Goal: Task Accomplishment & Management: Use online tool/utility

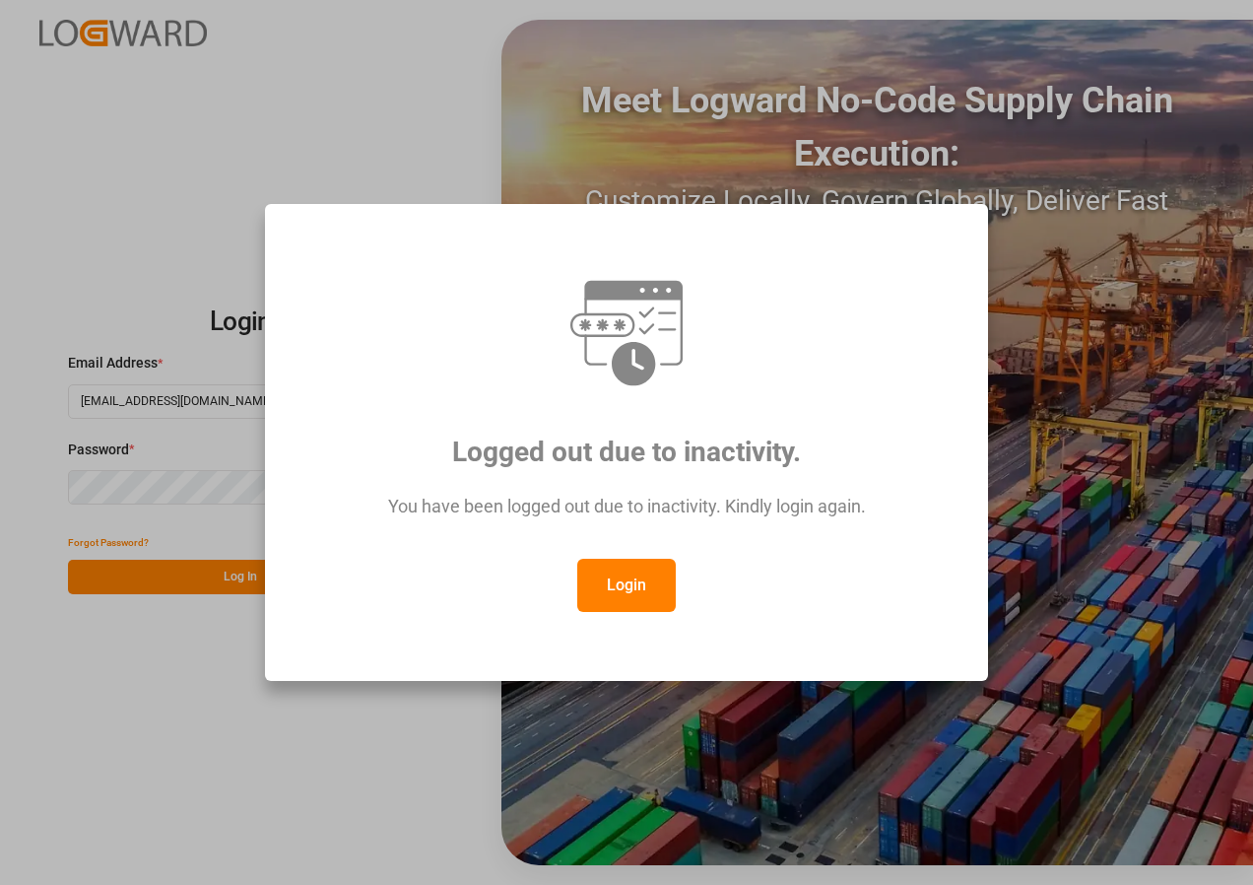
click at [612, 594] on button "Login" at bounding box center [626, 585] width 99 height 53
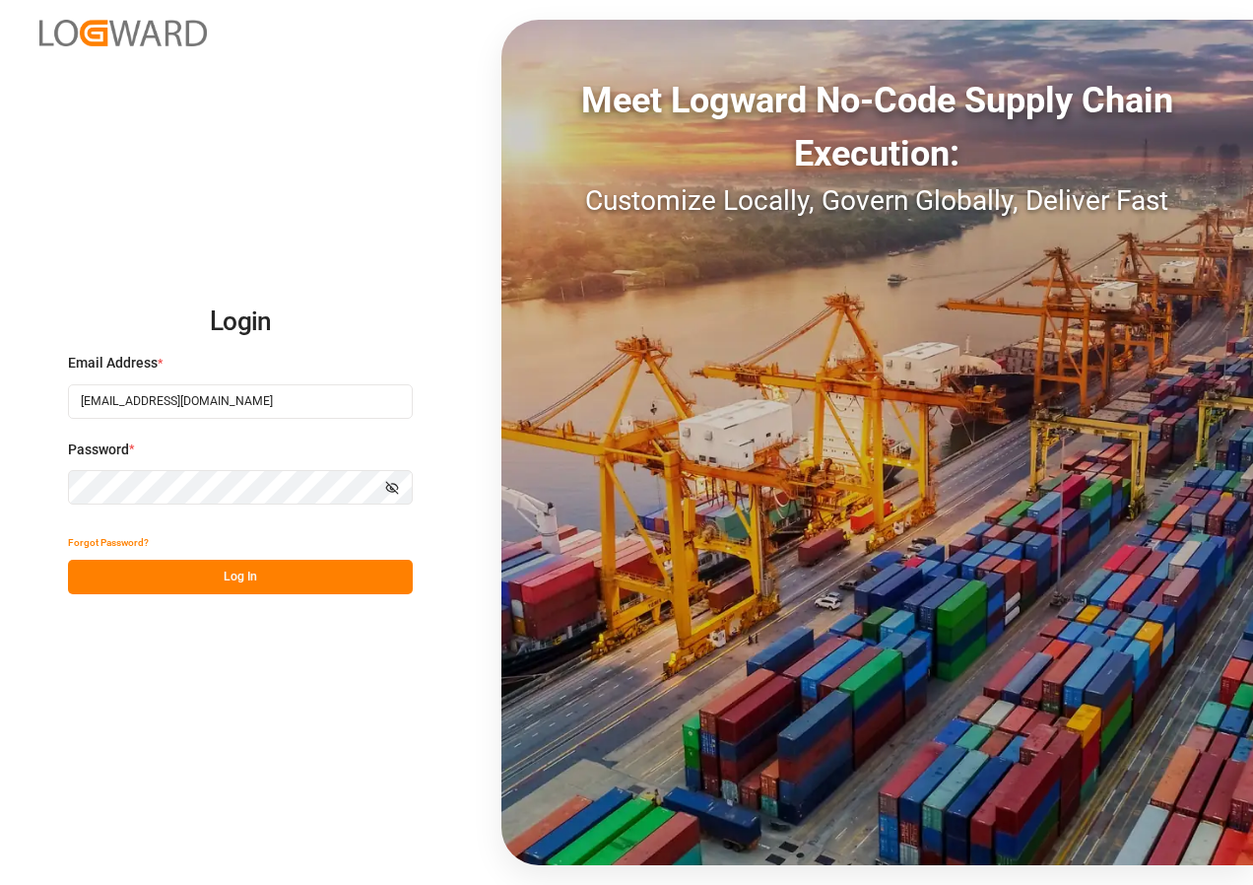
click at [212, 579] on button "Log In" at bounding box center [240, 577] width 345 height 34
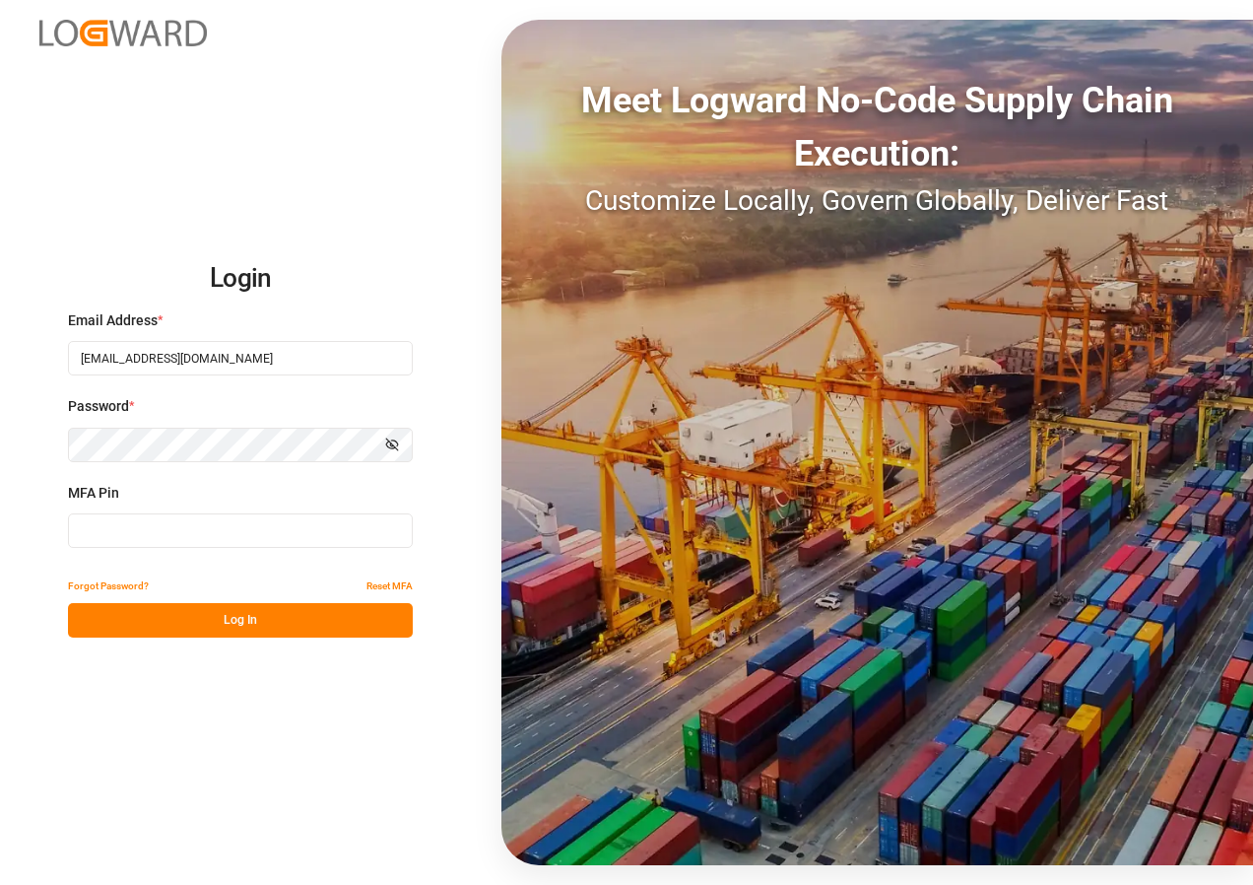
click at [111, 531] on input at bounding box center [240, 530] width 345 height 34
type input "040230"
click at [263, 617] on button "Log In" at bounding box center [240, 620] width 345 height 34
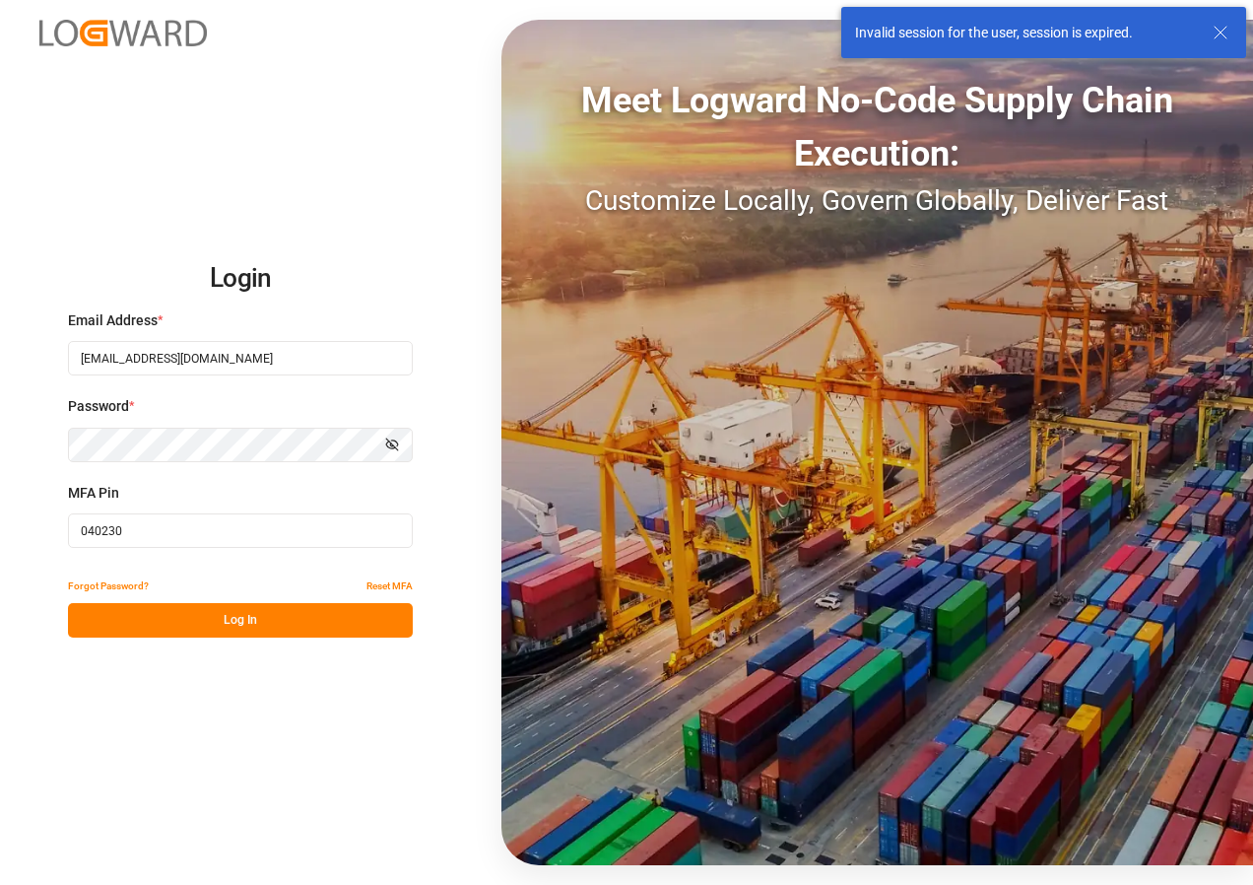
click at [211, 621] on button "Log In" at bounding box center [240, 620] width 345 height 34
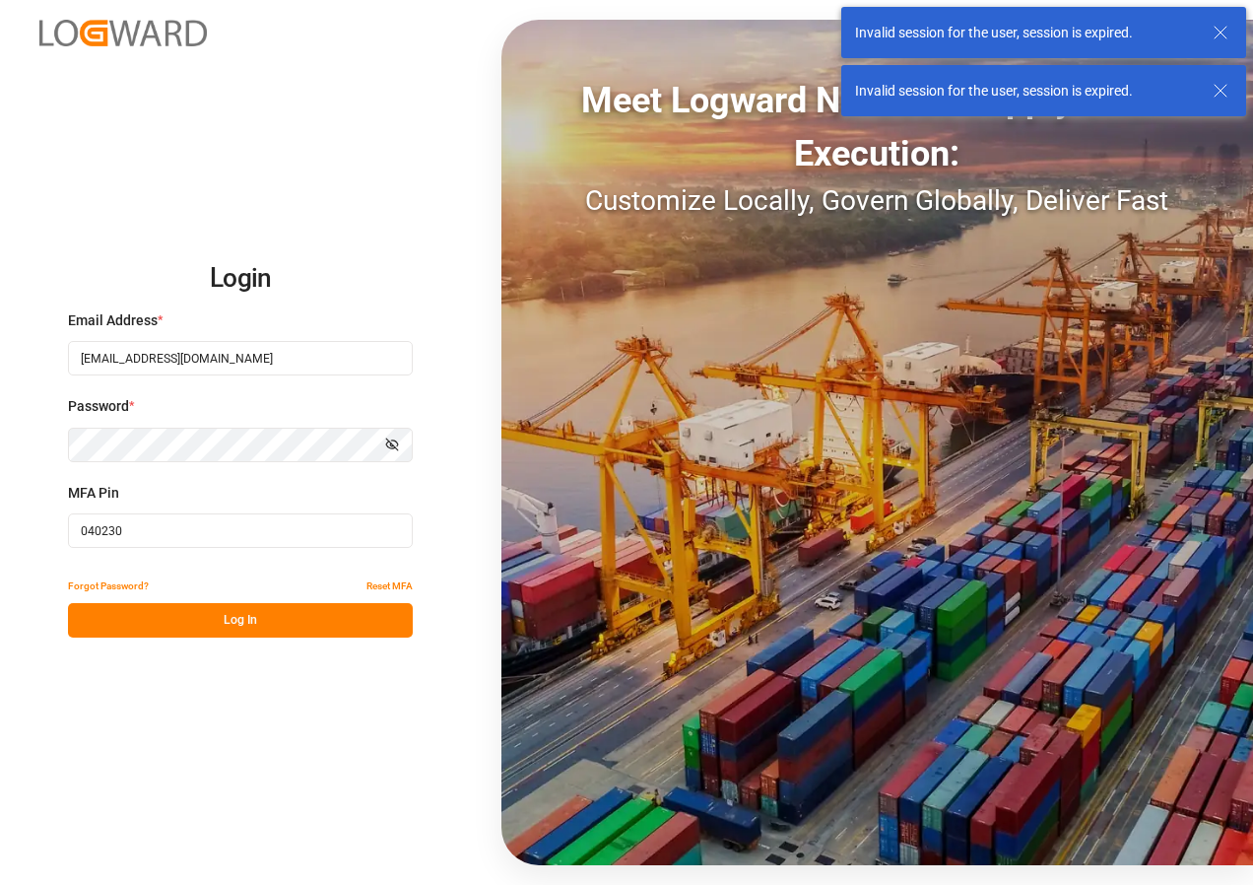
drag, startPoint x: 141, startPoint y: 536, endPoint x: 37, endPoint y: 530, distance: 103.6
click at [44, 533] on div "Login Email Address * ben.bougie@jamindustries.com Password * Show password MFA…" at bounding box center [626, 442] width 1253 height 885
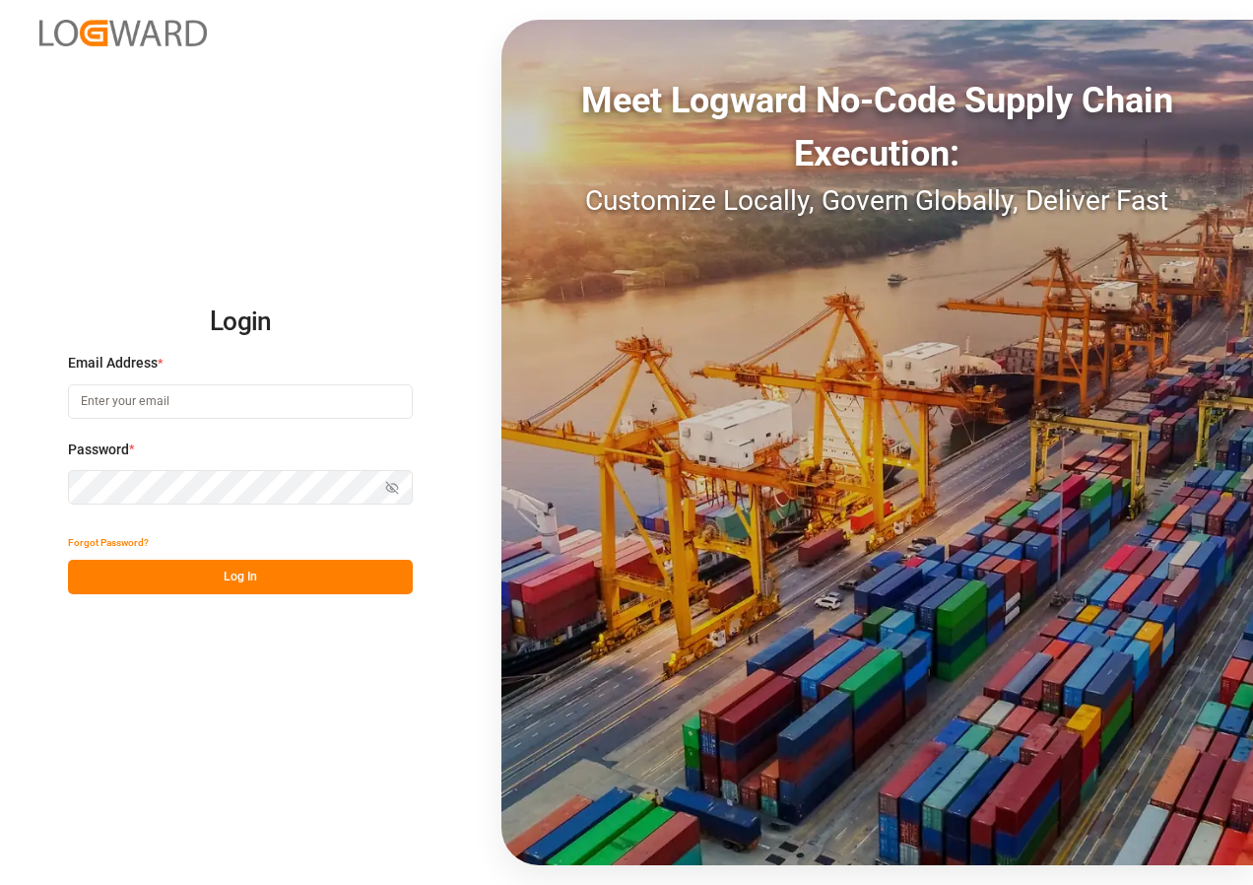
type input "[EMAIL_ADDRESS][DOMAIN_NAME]"
click at [224, 579] on button "Log In" at bounding box center [240, 577] width 345 height 34
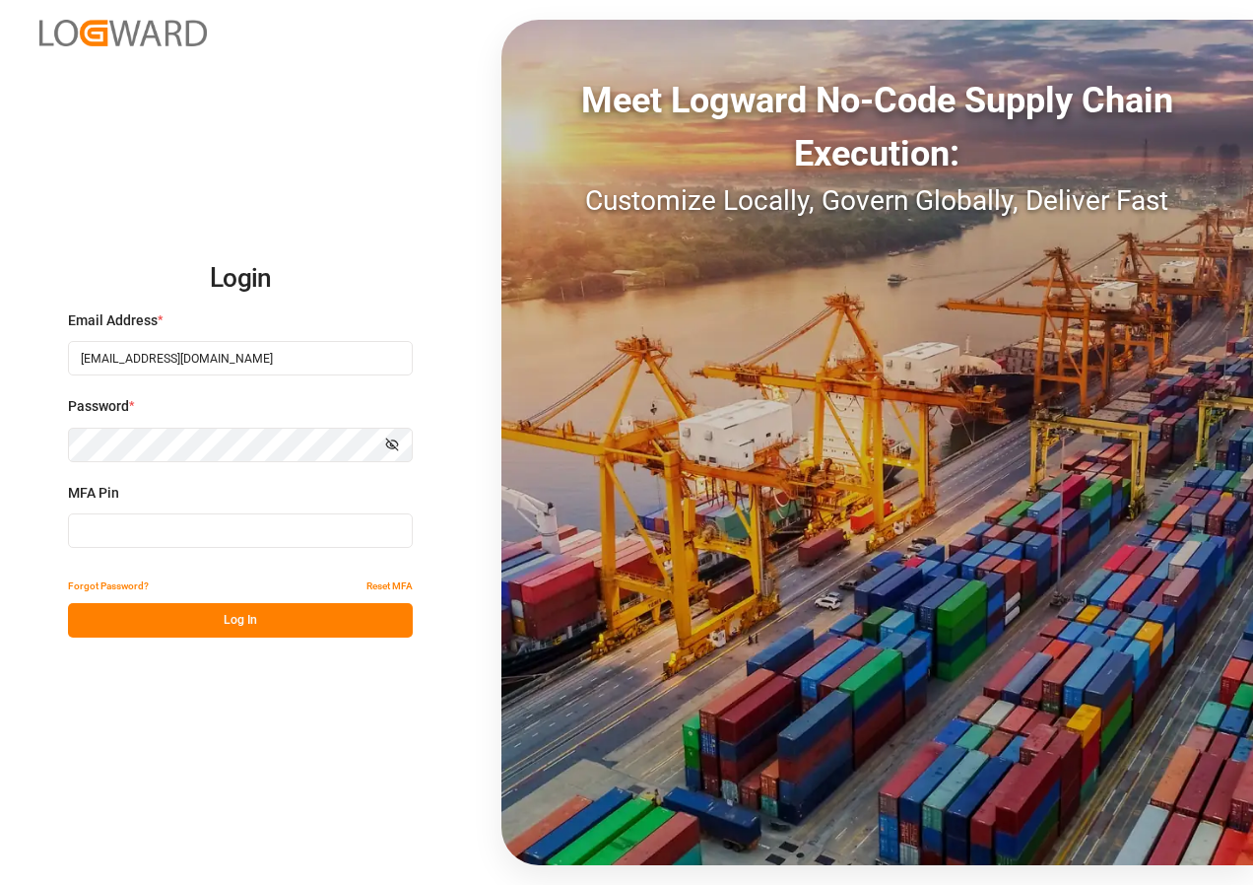
click at [135, 532] on input at bounding box center [240, 530] width 345 height 34
type input "260679"
click at [250, 619] on button "Log In" at bounding box center [240, 620] width 345 height 34
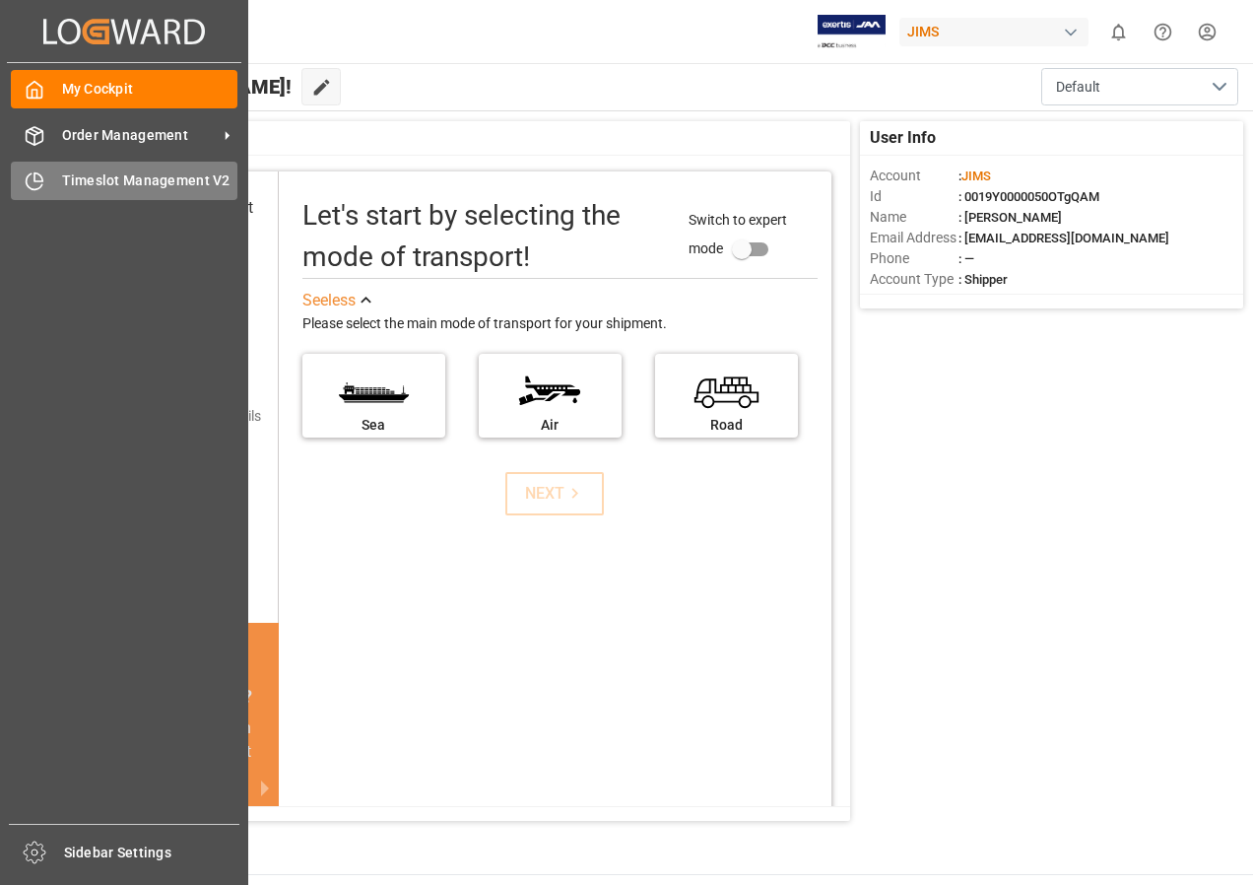
click at [96, 180] on span "Timeslot Management V2" at bounding box center [150, 180] width 176 height 21
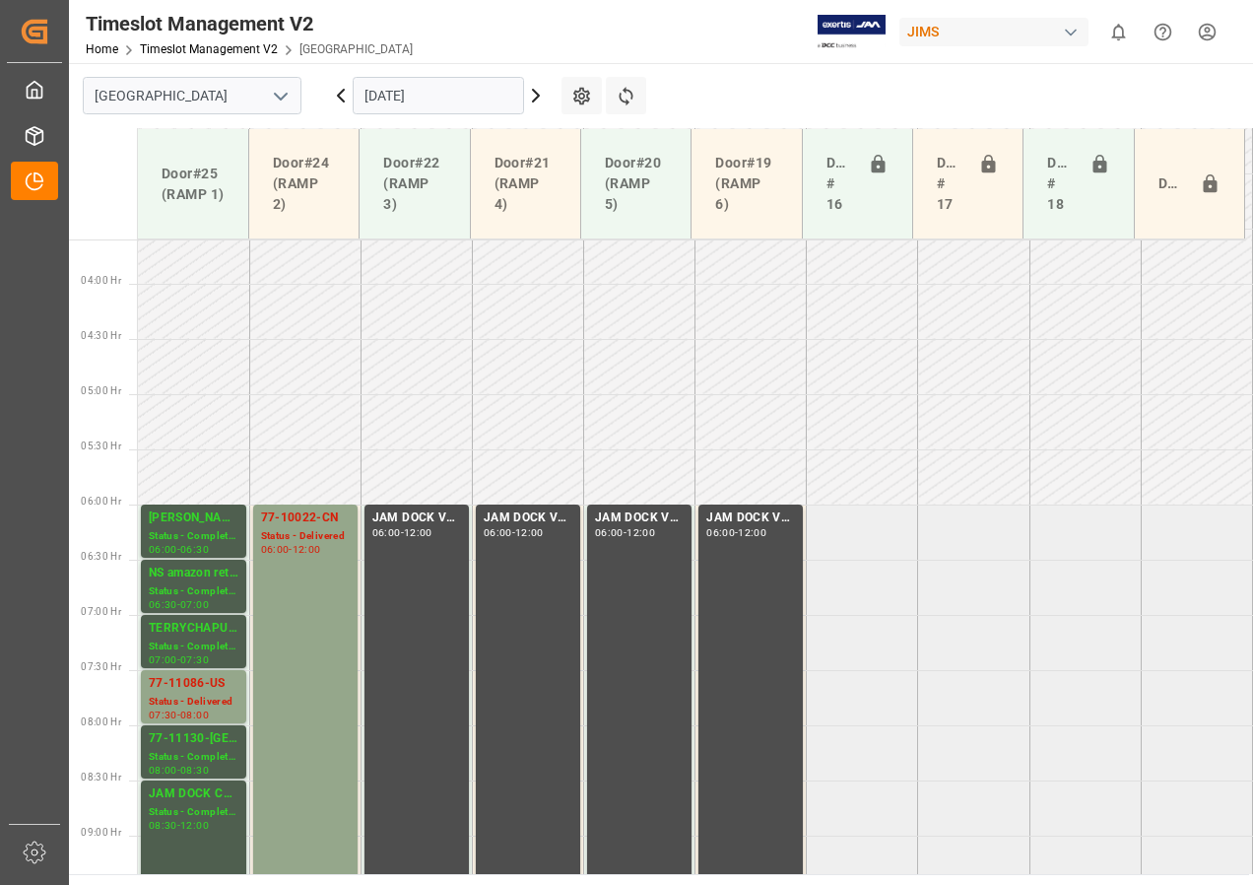
scroll to position [391, 0]
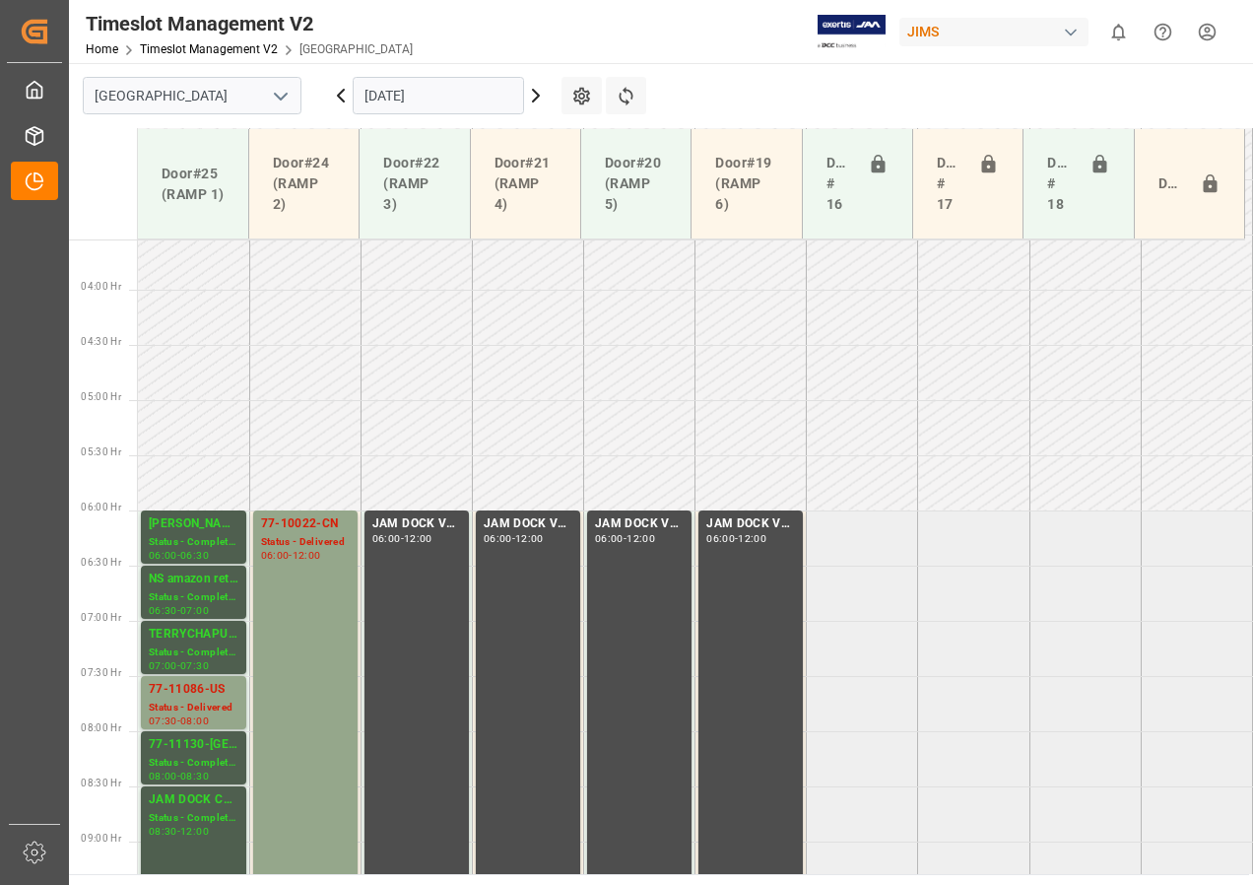
click at [532, 97] on icon at bounding box center [536, 96] width 24 height 24
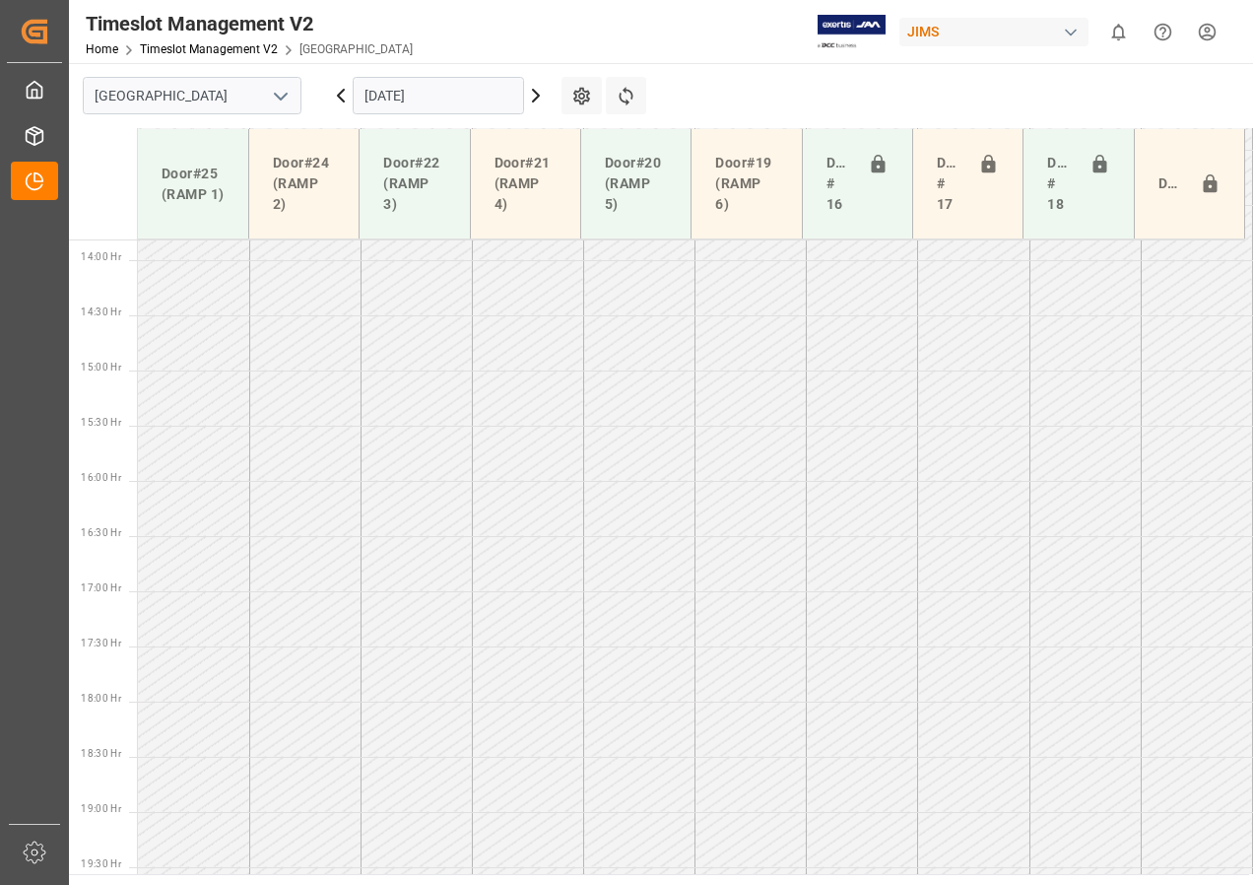
scroll to position [1573, 0]
click at [413, 86] on input "[DATE]" at bounding box center [438, 95] width 171 height 37
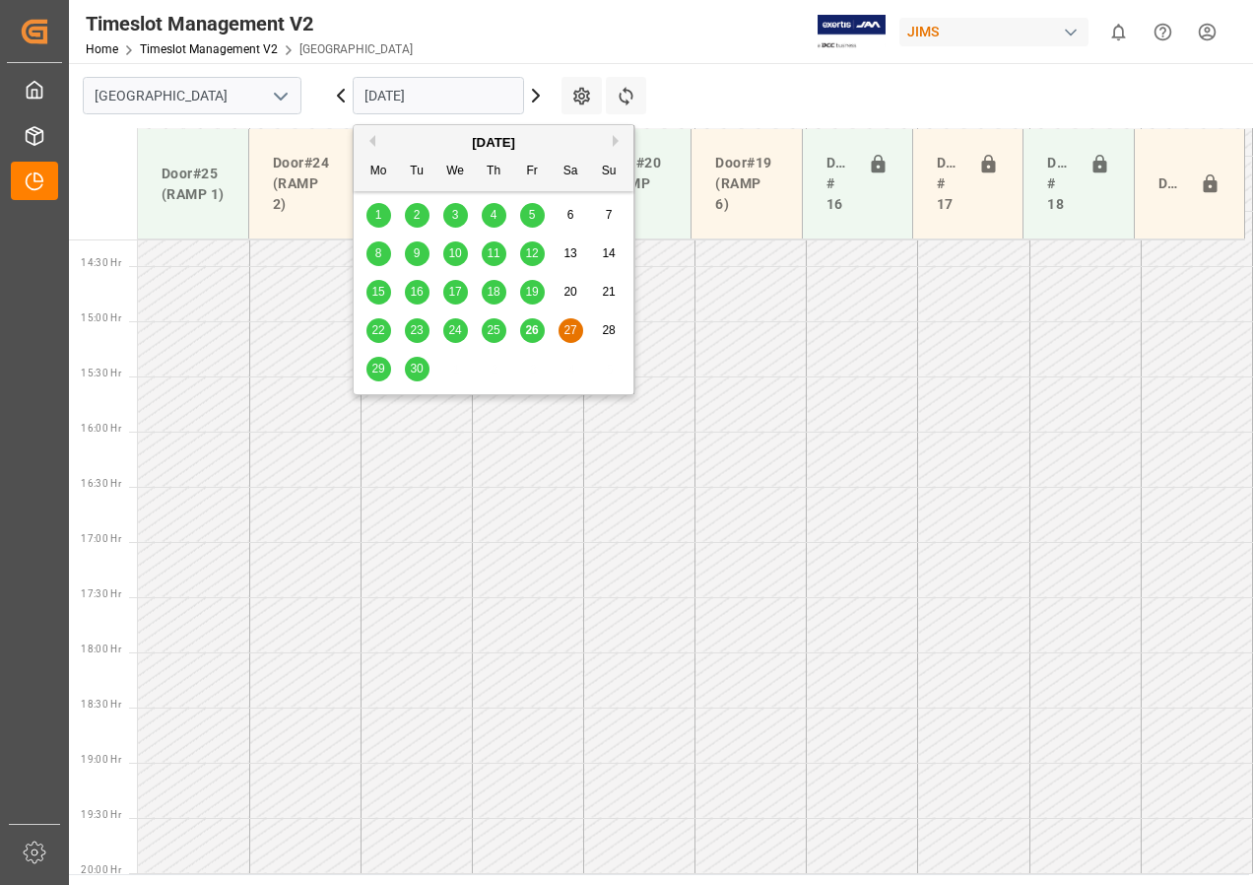
click at [378, 364] on span "29" at bounding box center [377, 369] width 13 height 14
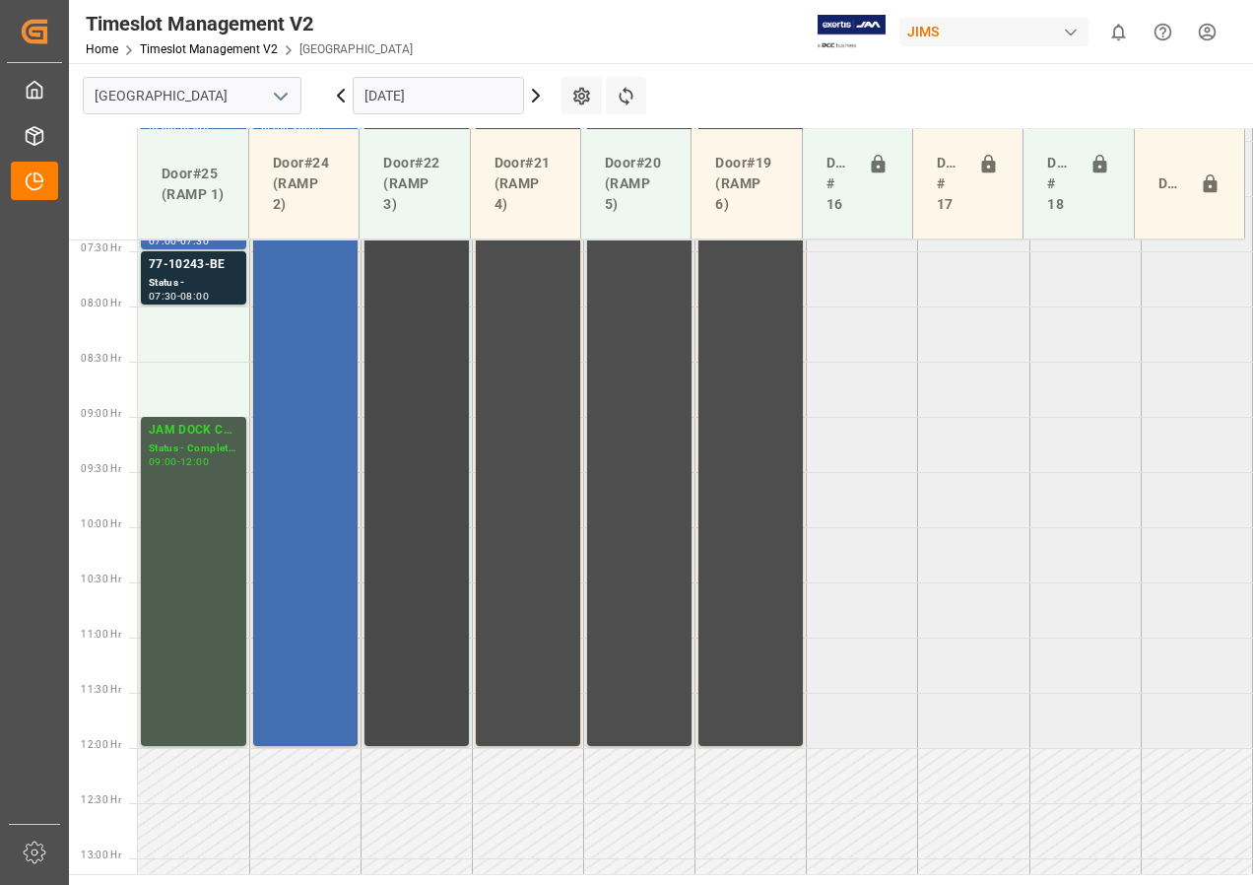
scroll to position [638, 0]
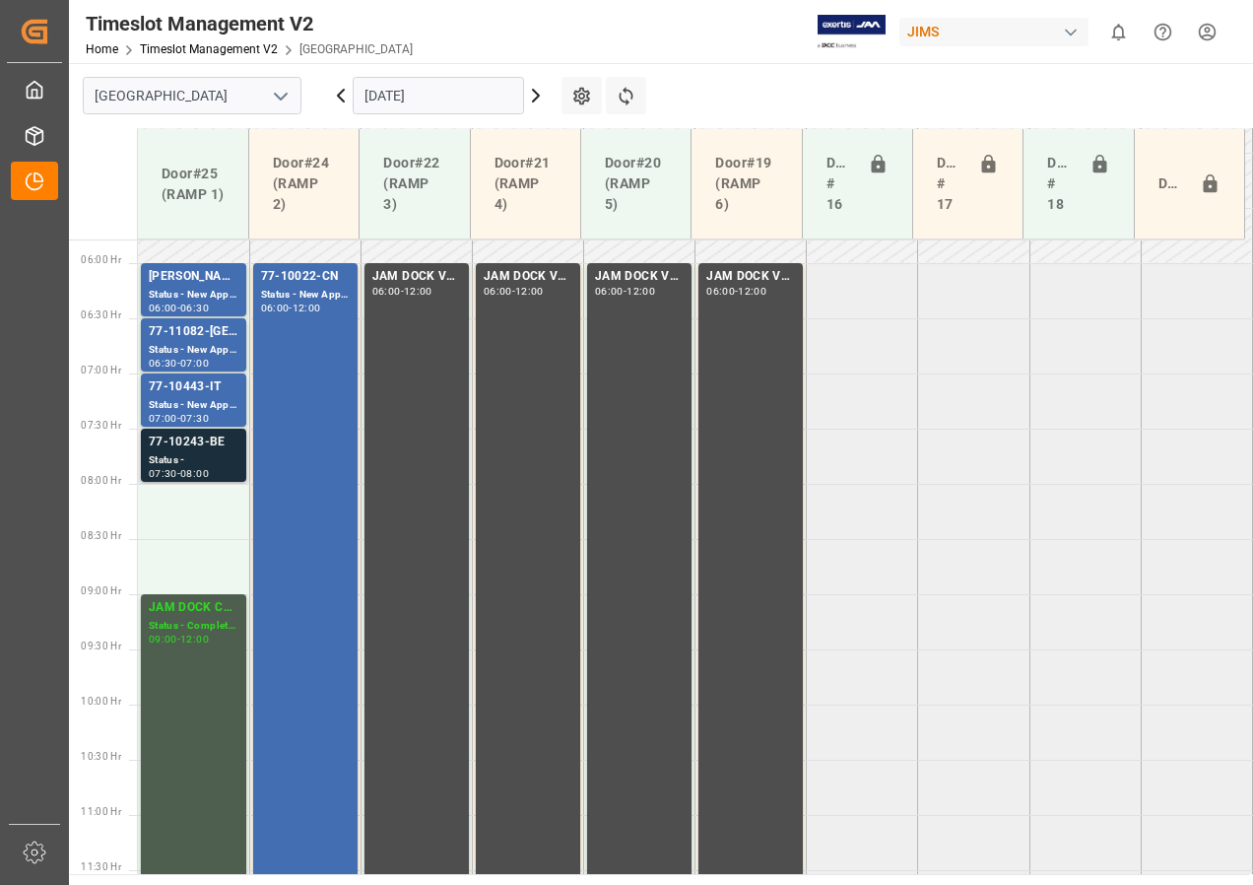
click at [195, 449] on div "77-10243-BE" at bounding box center [194, 442] width 90 height 20
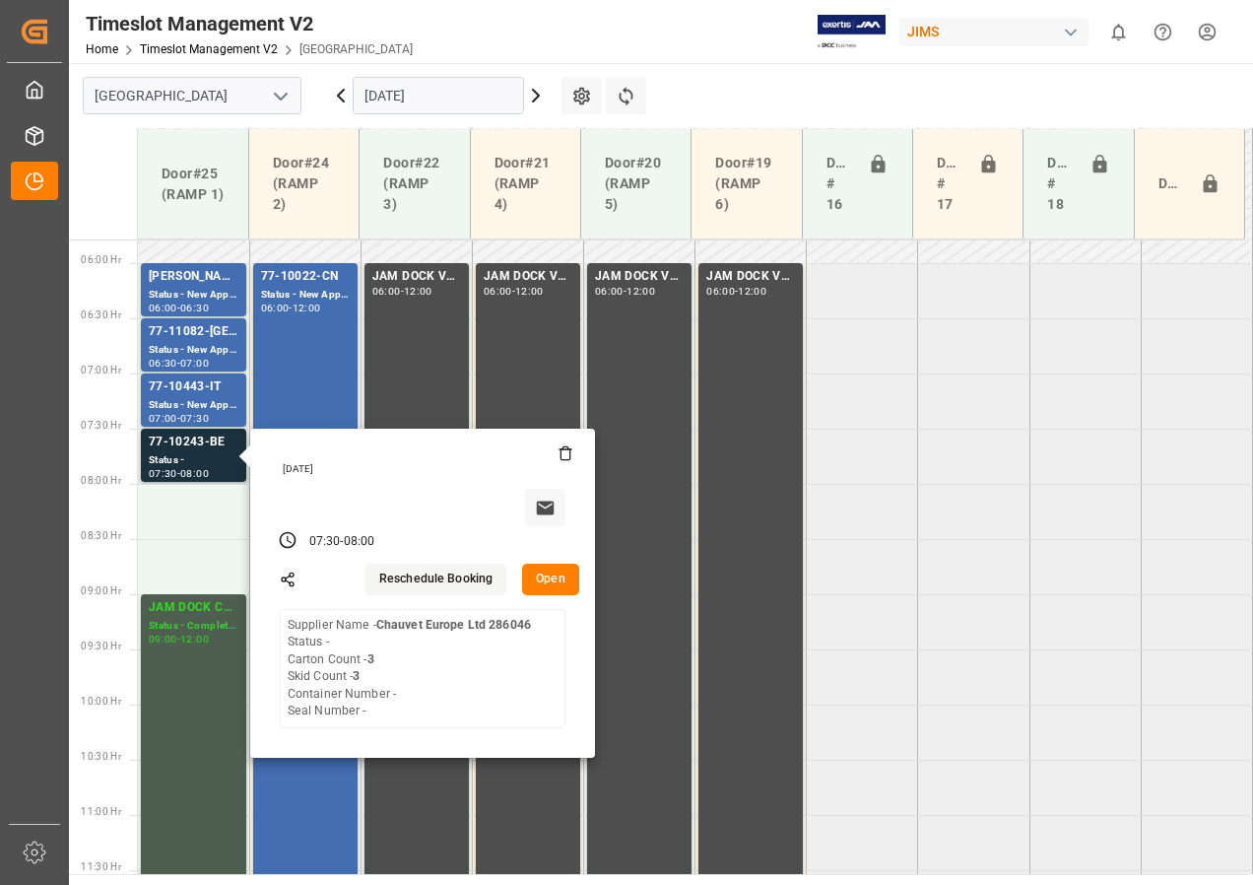
click at [551, 576] on button "Open" at bounding box center [550, 580] width 57 height 32
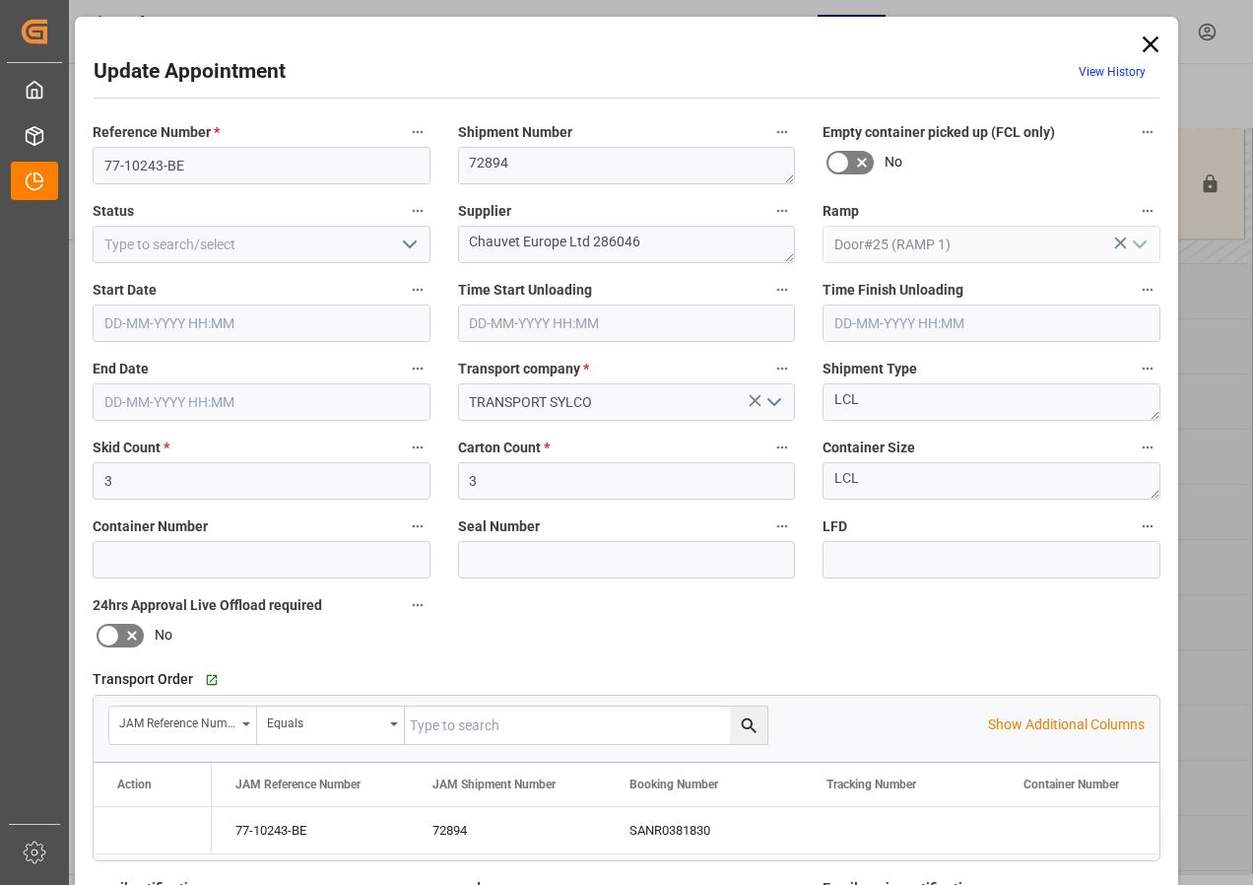
type input "[DATE] 07:30"
type input "[DATE] 08:00"
type input "[DATE] 18:46"
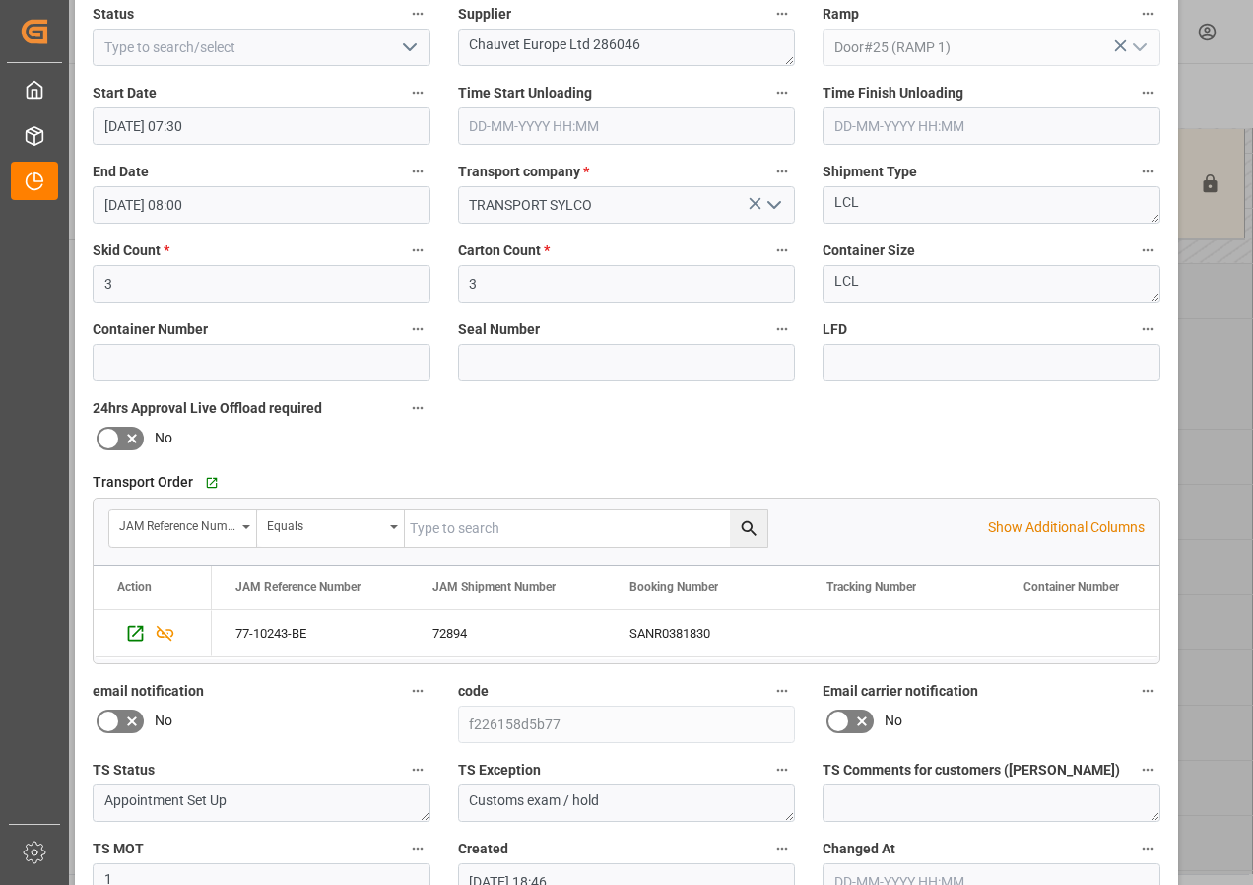
scroll to position [0, 0]
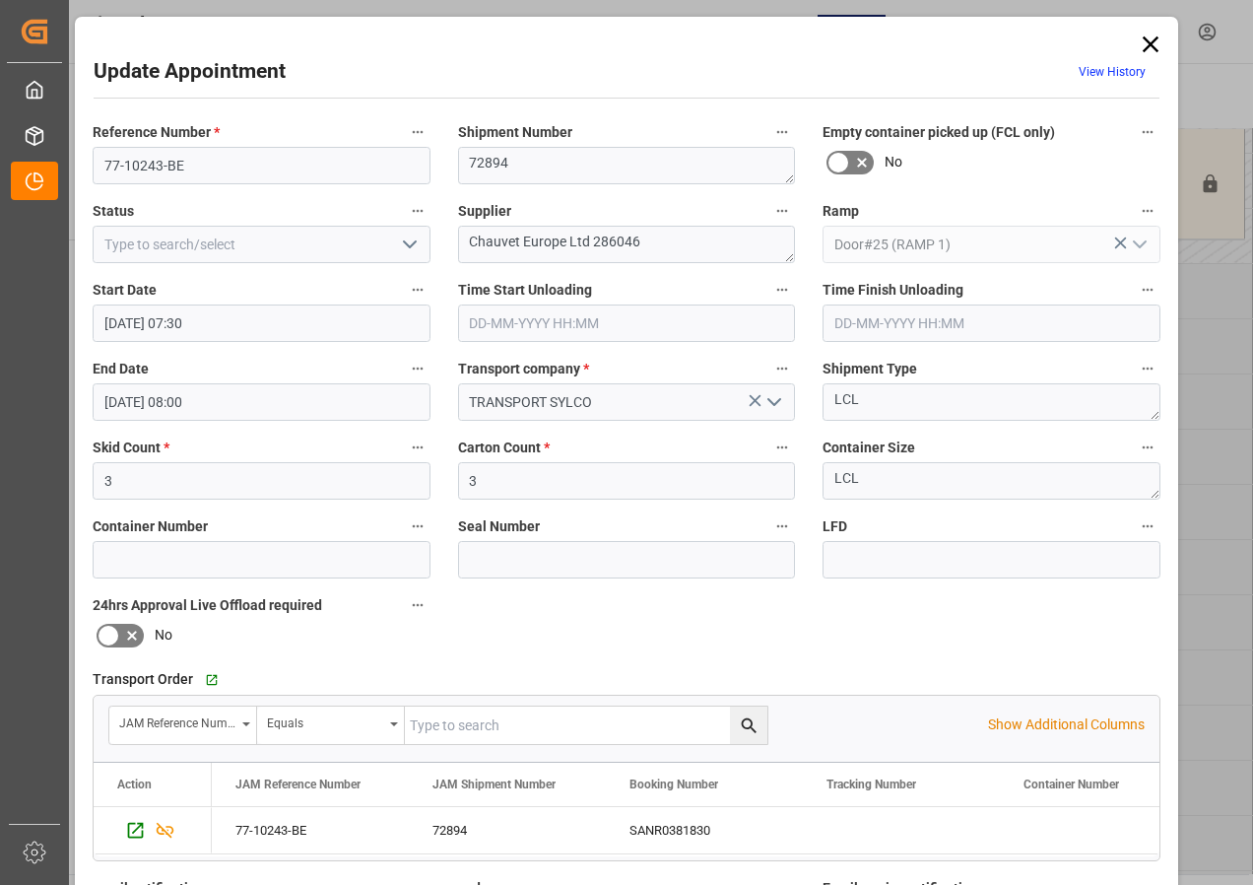
click at [1153, 41] on icon at bounding box center [1151, 45] width 28 height 28
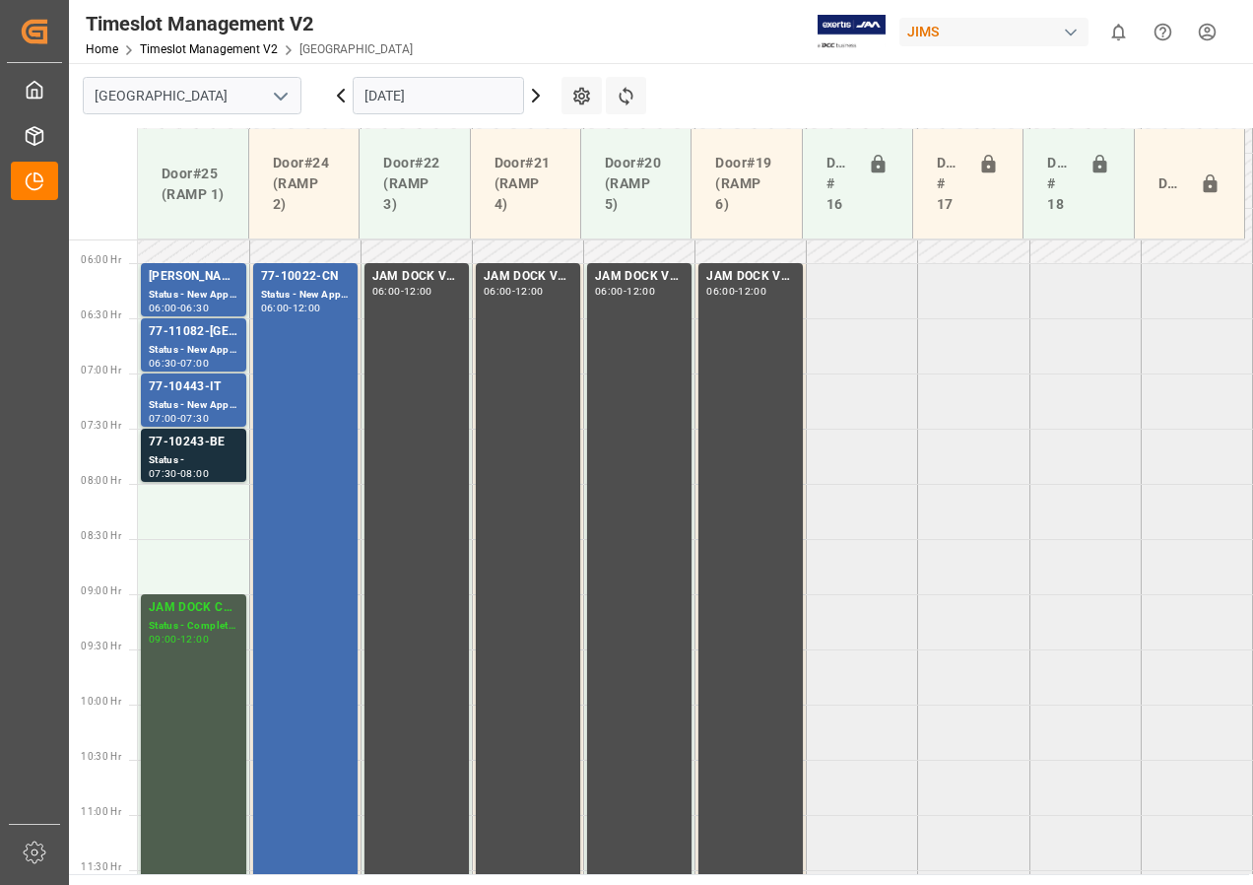
click at [536, 96] on icon at bounding box center [536, 96] width 24 height 24
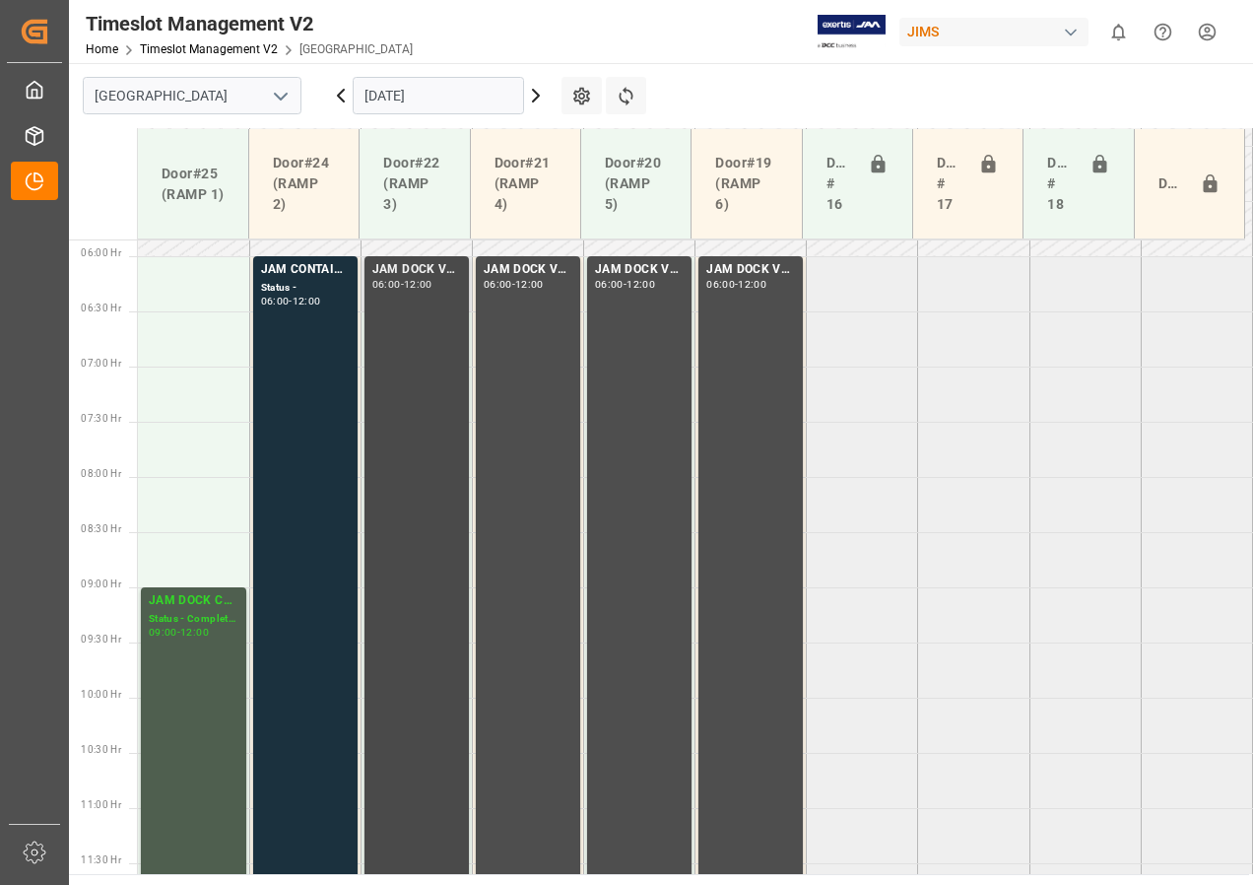
scroll to position [571, 0]
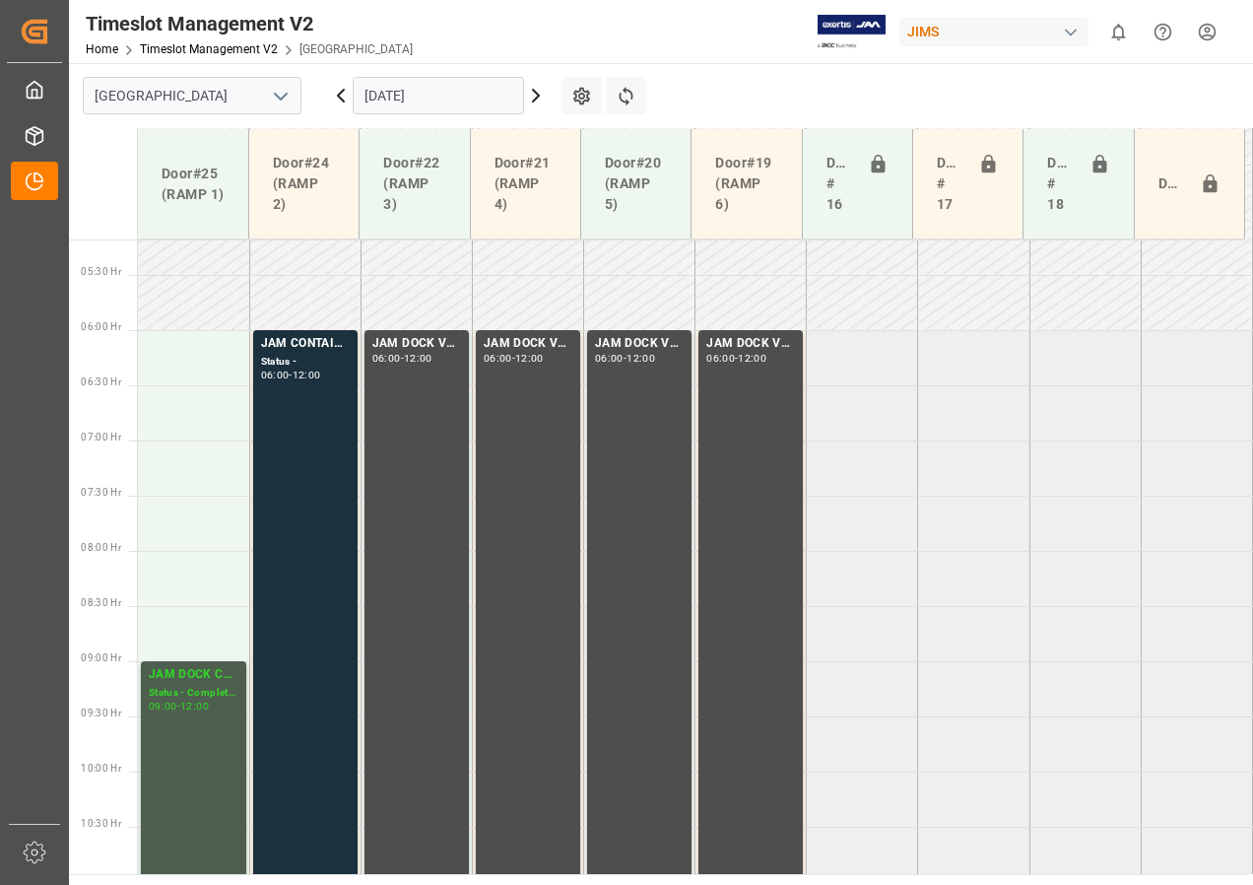
click at [343, 100] on icon at bounding box center [341, 96] width 6 height 12
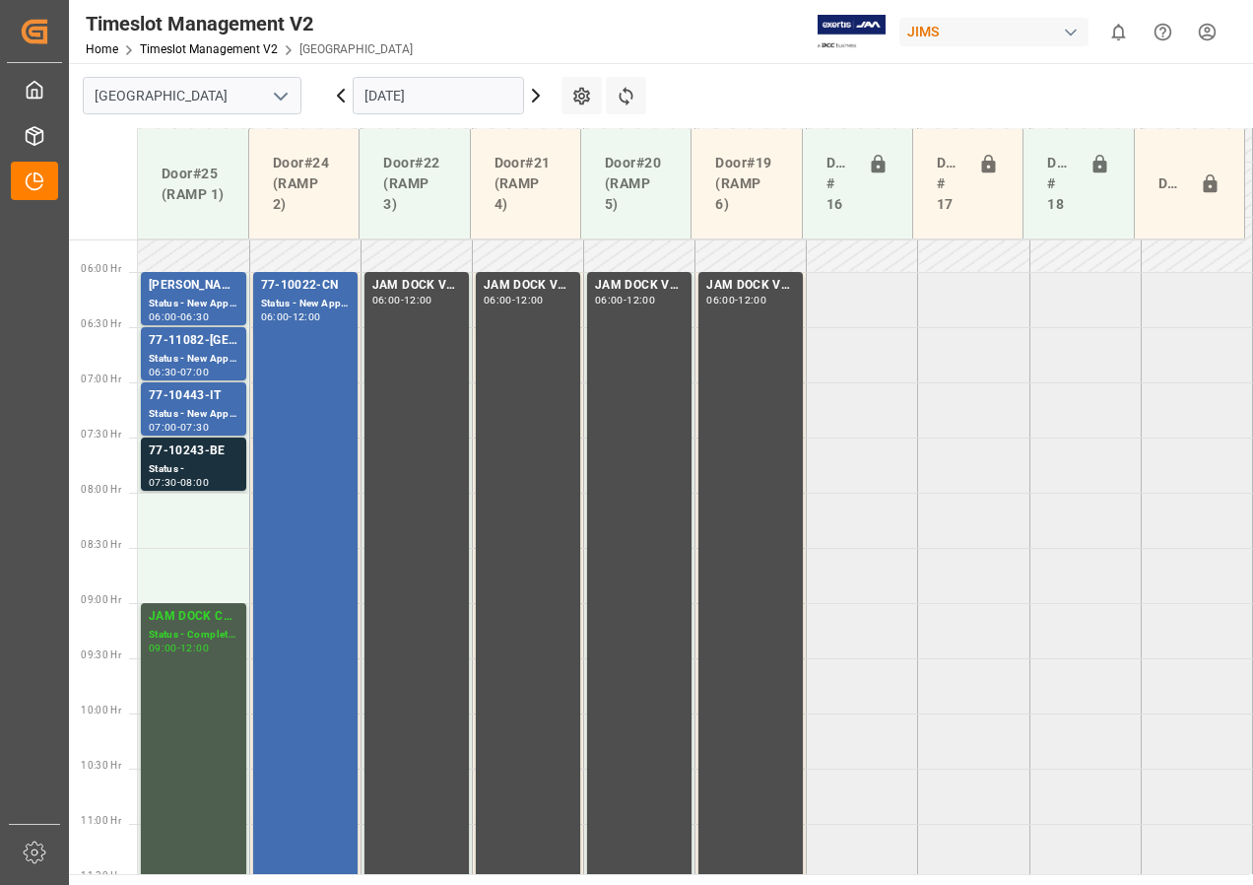
scroll to position [490, 0]
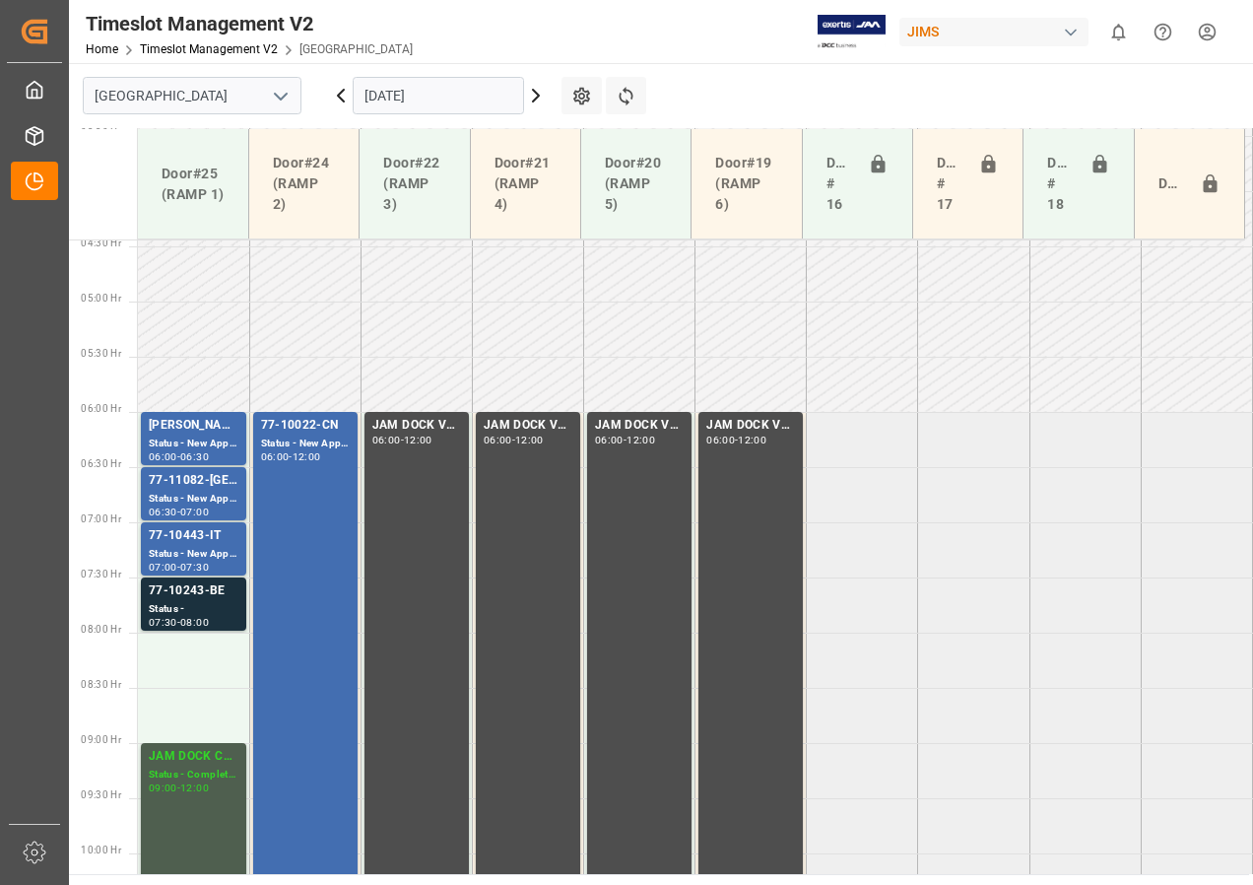
click at [381, 99] on input "[DATE]" at bounding box center [438, 95] width 171 height 37
